Goal: Task Accomplishment & Management: Use online tool/utility

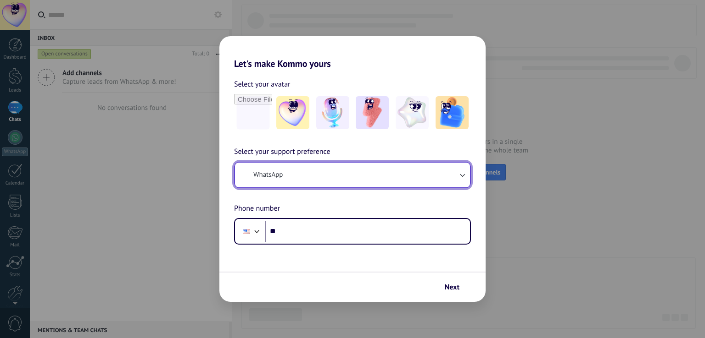
click at [339, 176] on button "WhatsApp" at bounding box center [352, 175] width 235 height 25
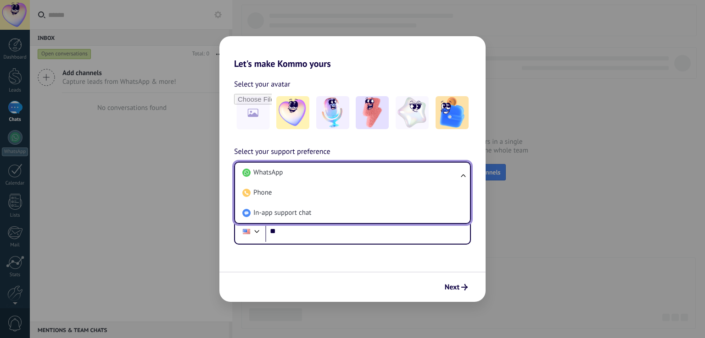
click at [339, 176] on li "WhatsApp" at bounding box center [351, 173] width 224 height 20
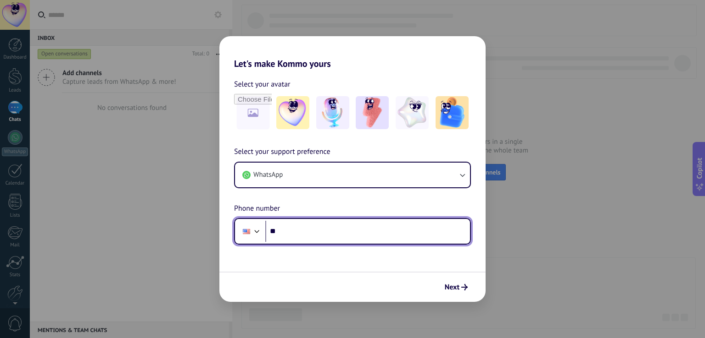
click at [250, 235] on div at bounding box center [246, 231] width 17 height 19
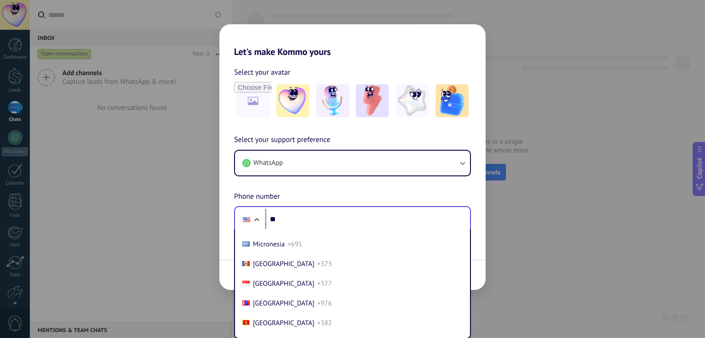
scroll to position [3997, 0]
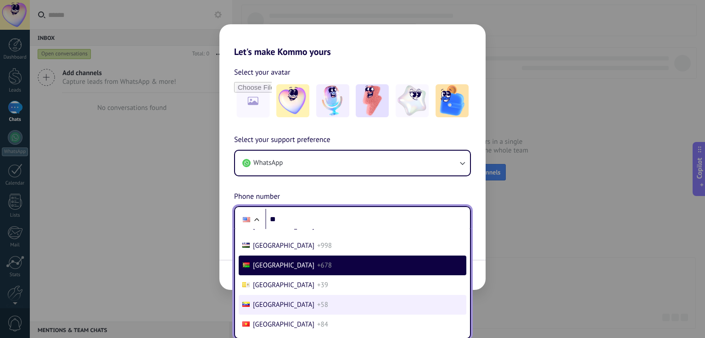
click at [267, 310] on span "[GEOGRAPHIC_DATA]" at bounding box center [283, 305] width 61 height 9
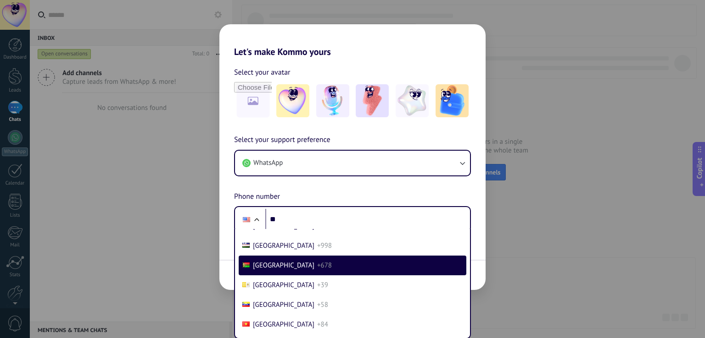
scroll to position [0, 0]
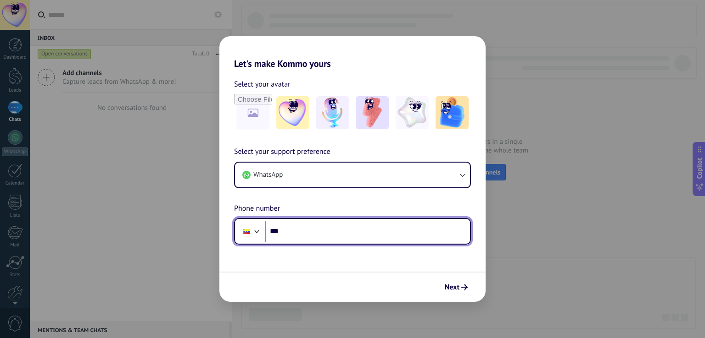
click at [296, 232] on input "**" at bounding box center [367, 231] width 205 height 21
type input "**********"
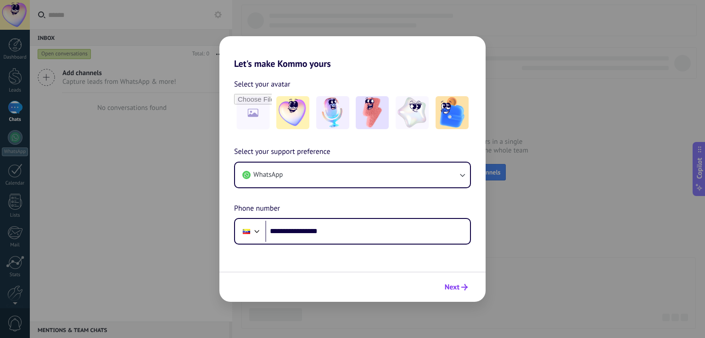
click at [458, 289] on span "Next" at bounding box center [451, 287] width 15 height 6
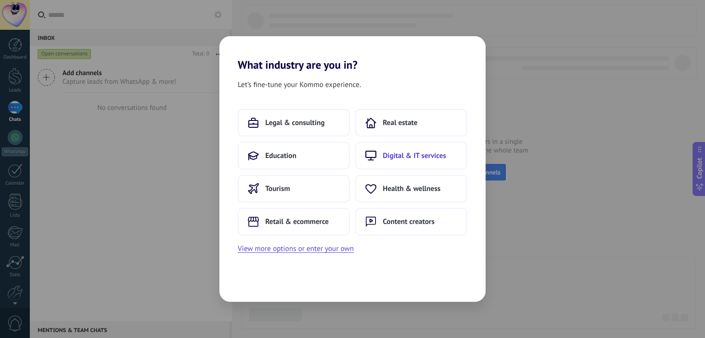
click at [431, 155] on span "Digital & IT services" at bounding box center [414, 155] width 63 height 9
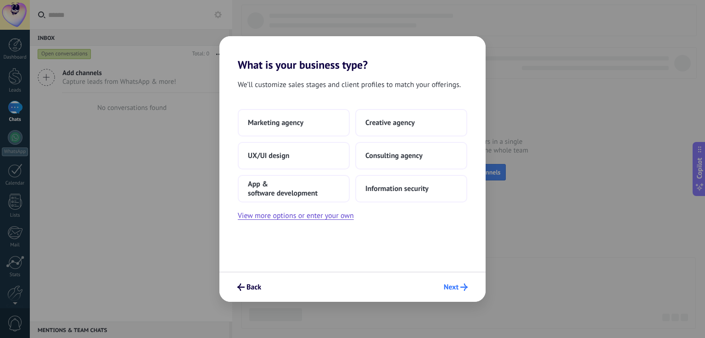
click at [460, 293] on button "Next" at bounding box center [455, 288] width 32 height 16
click at [461, 285] on icon "submit" at bounding box center [463, 287] width 7 height 7
click at [306, 127] on button "Marketing agency" at bounding box center [294, 123] width 112 height 28
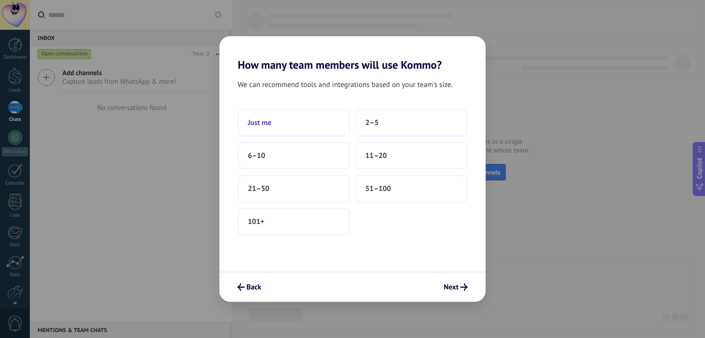
click at [295, 125] on button "Just me" at bounding box center [294, 123] width 112 height 28
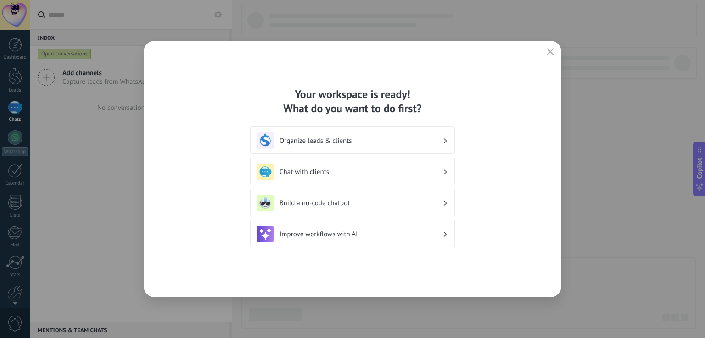
click at [364, 139] on h3 "Organize leads & clients" at bounding box center [360, 141] width 163 height 9
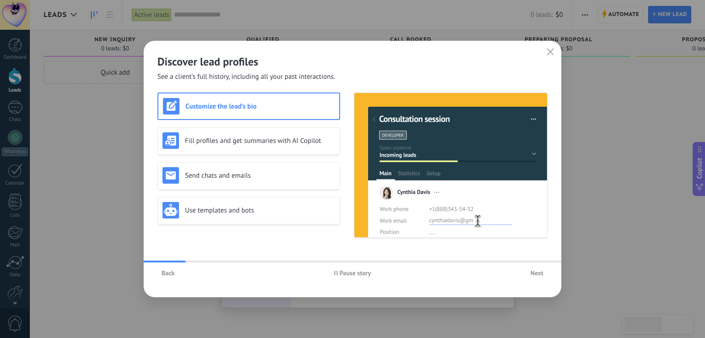
click at [538, 272] on span "Next" at bounding box center [536, 273] width 13 height 6
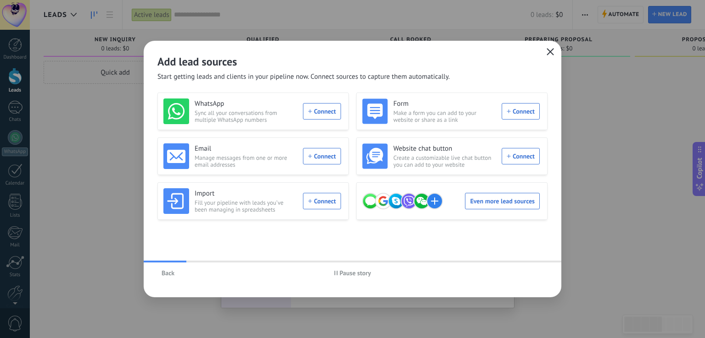
click at [548, 52] on icon "button" at bounding box center [549, 51] width 7 height 7
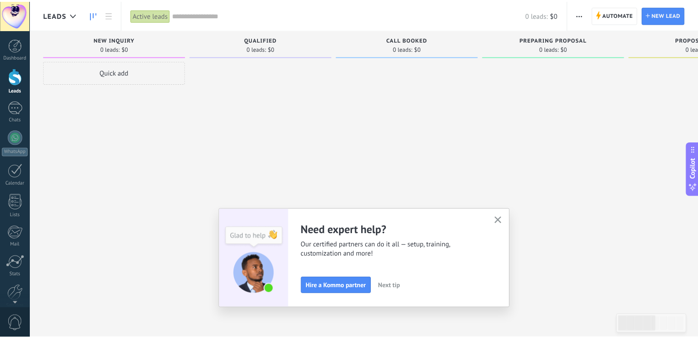
scroll to position [43, 0]
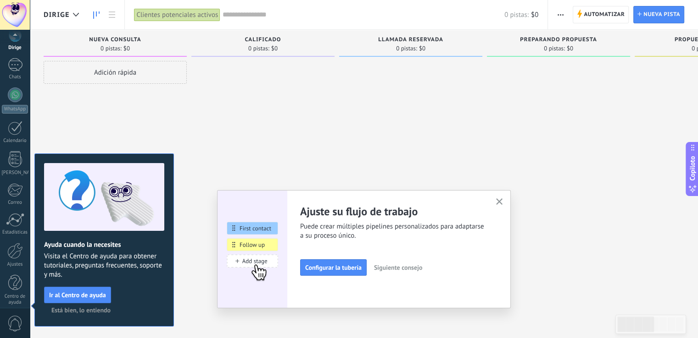
click at [111, 75] on font "Adición rápida" at bounding box center [115, 72] width 42 height 9
click at [111, 75] on input "text" at bounding box center [114, 73] width 134 height 13
click at [303, 116] on div at bounding box center [262, 170] width 143 height 219
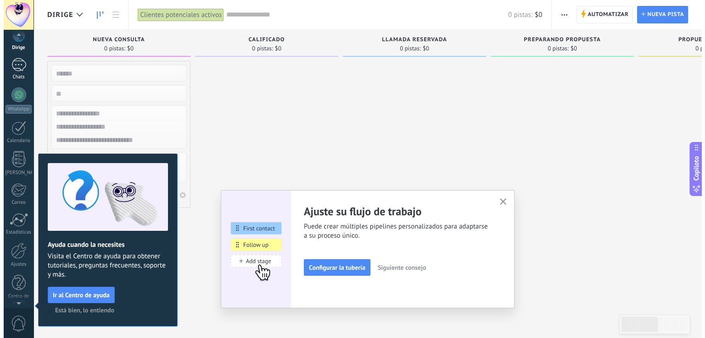
scroll to position [0, 0]
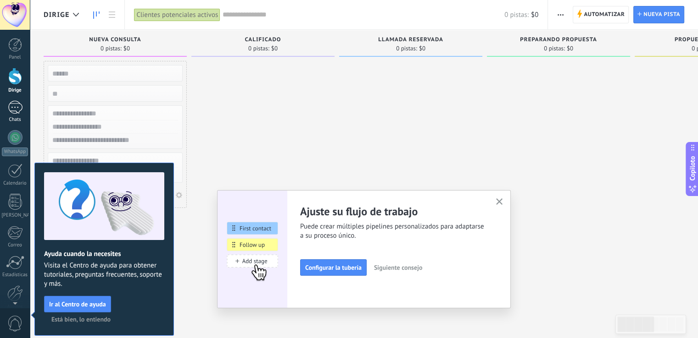
click at [11, 61] on div "Panel Dirige Chats WhatsApp Clientes" at bounding box center [15, 198] width 30 height 320
click at [15, 102] on div at bounding box center [15, 107] width 15 height 13
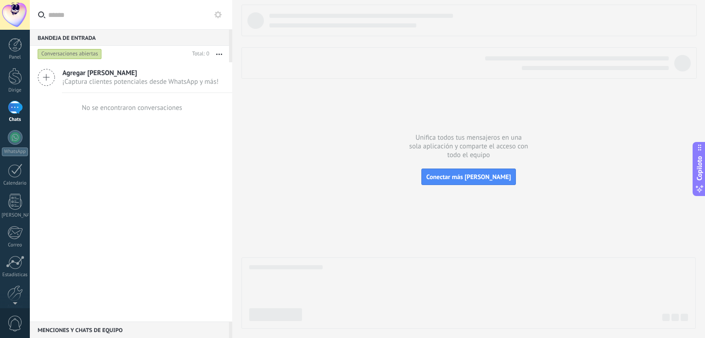
click at [80, 71] on font "Agregar [PERSON_NAME]" at bounding box center [99, 73] width 75 height 9
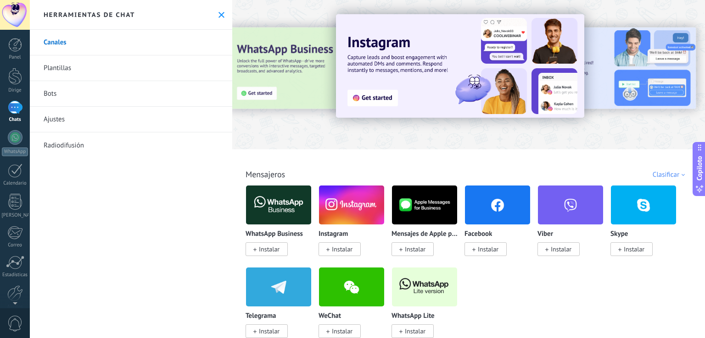
click at [273, 201] on img at bounding box center [278, 205] width 65 height 44
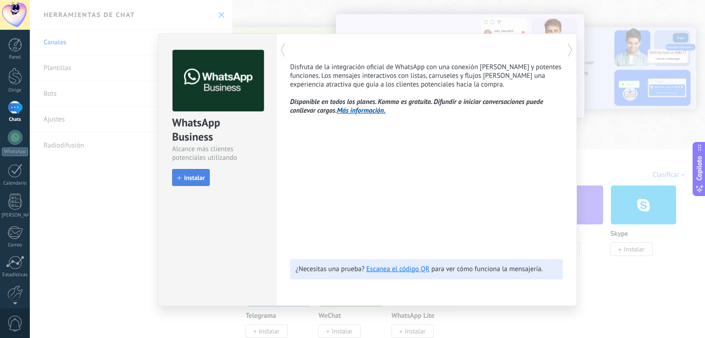
click at [202, 175] on font "Instalar" at bounding box center [194, 178] width 21 height 8
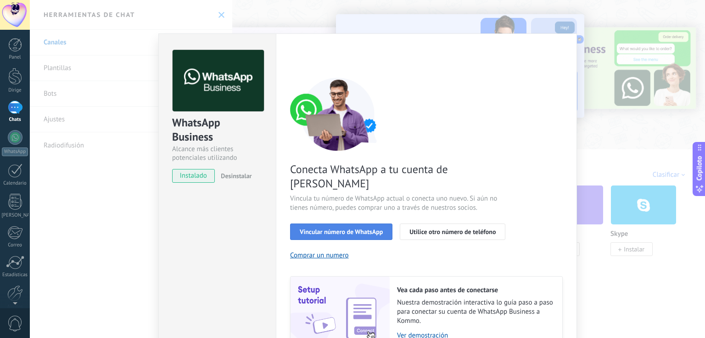
click at [375, 228] on font "Vincular número de WhatsApp" at bounding box center [341, 232] width 83 height 8
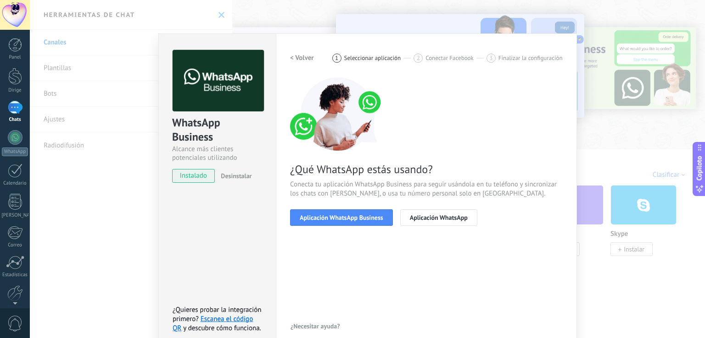
click at [375, 220] on font "Aplicación WhatsApp Business" at bounding box center [341, 218] width 83 height 8
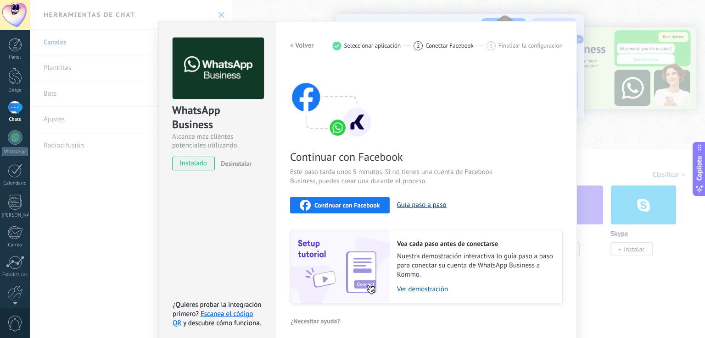
scroll to position [18, 0]
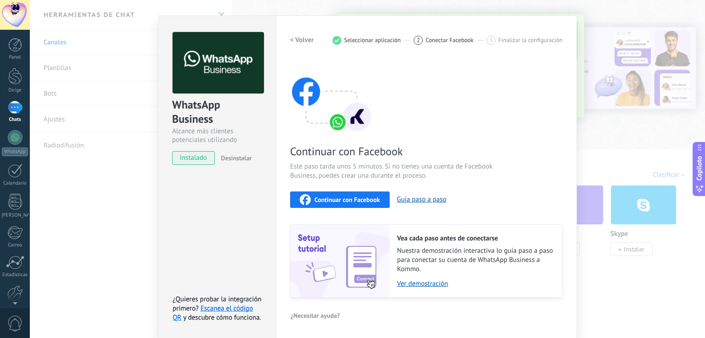
click at [350, 193] on button "Continuar con Facebook" at bounding box center [340, 200] width 100 height 17
click at [577, 28] on div "WhatsApp Business Alcance más clientes potenciales utilizando potentes herramie…" at bounding box center [367, 169] width 675 height 338
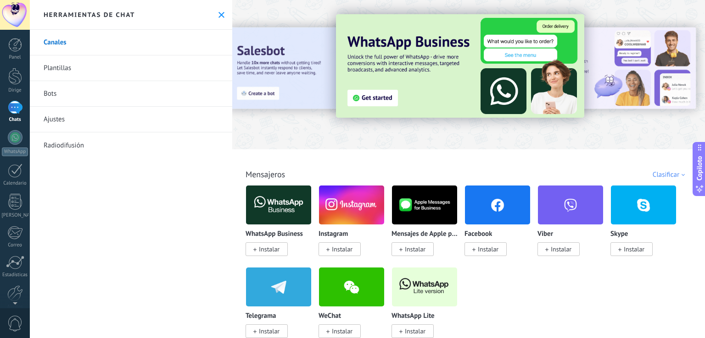
scroll to position [0, 0]
click at [14, 137] on div at bounding box center [15, 137] width 15 height 15
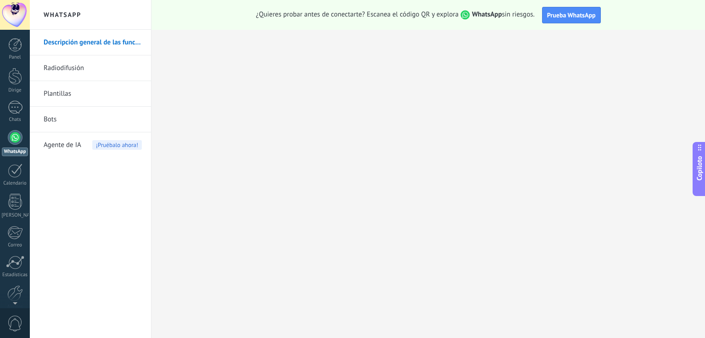
click at [702, 169] on font "Copiloto" at bounding box center [698, 168] width 9 height 25
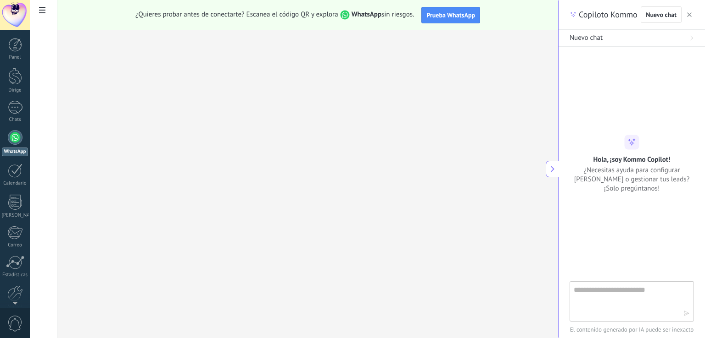
click at [39, 11] on use at bounding box center [42, 10] width 6 height 6
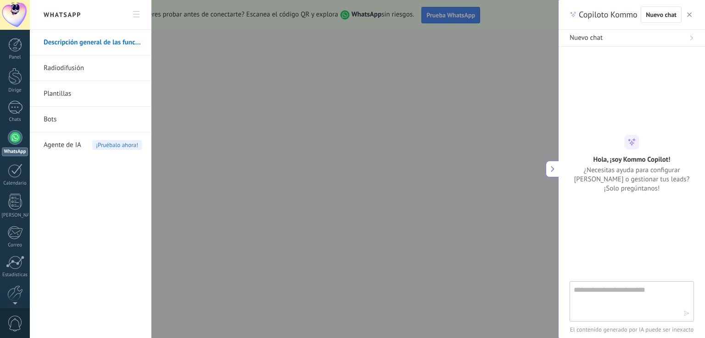
click at [85, 90] on link "Plantillas" at bounding box center [93, 94] width 98 height 26
